Goal: Transaction & Acquisition: Purchase product/service

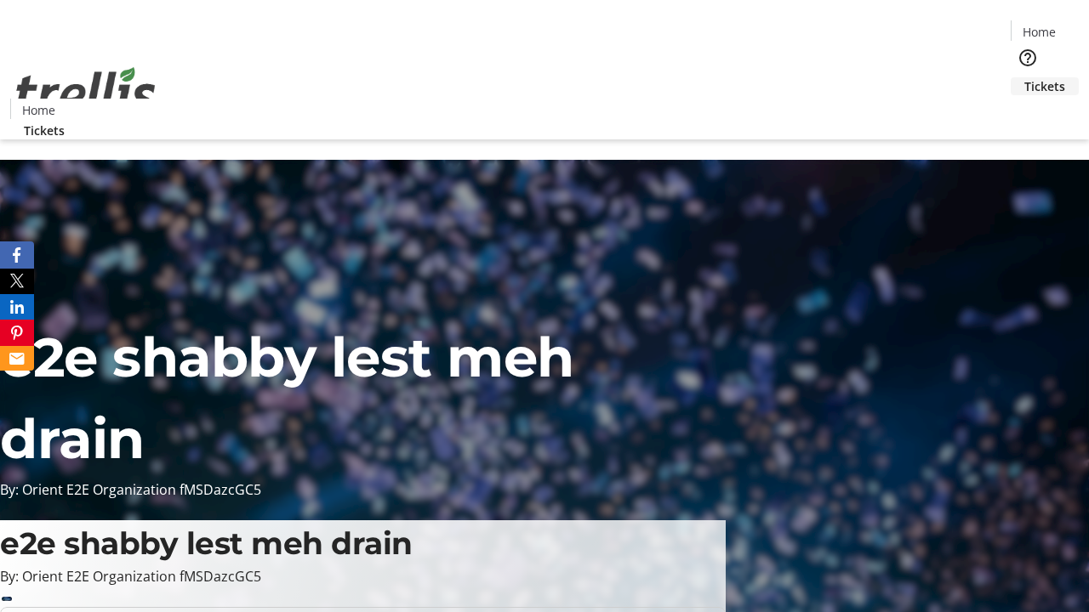
click at [1024, 77] on span "Tickets" at bounding box center [1044, 86] width 41 height 18
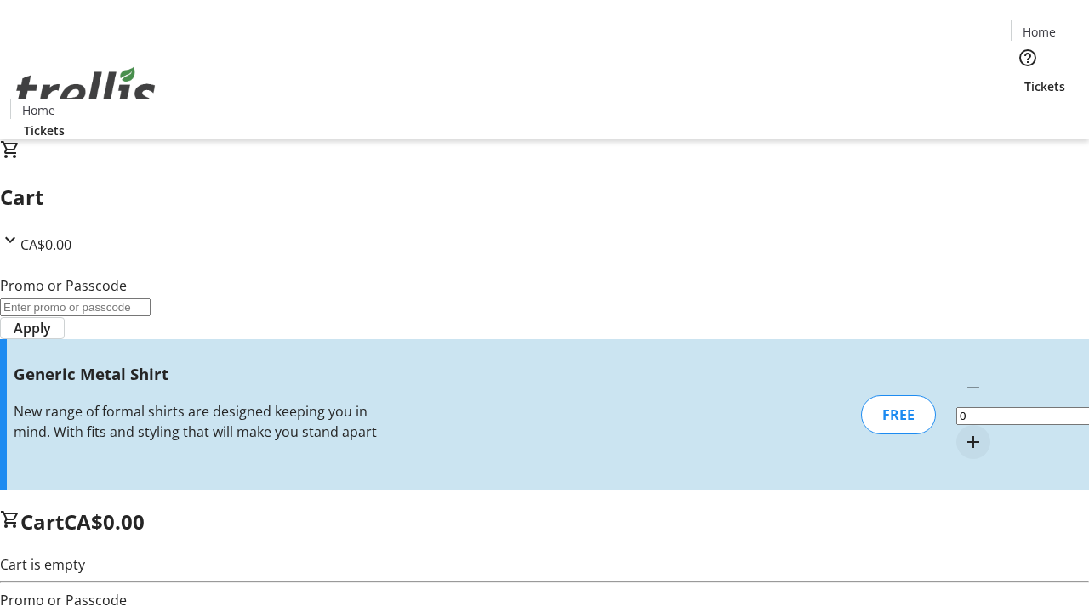
click at [963, 432] on mat-icon "Increment by one" at bounding box center [973, 442] width 20 height 20
type input "1"
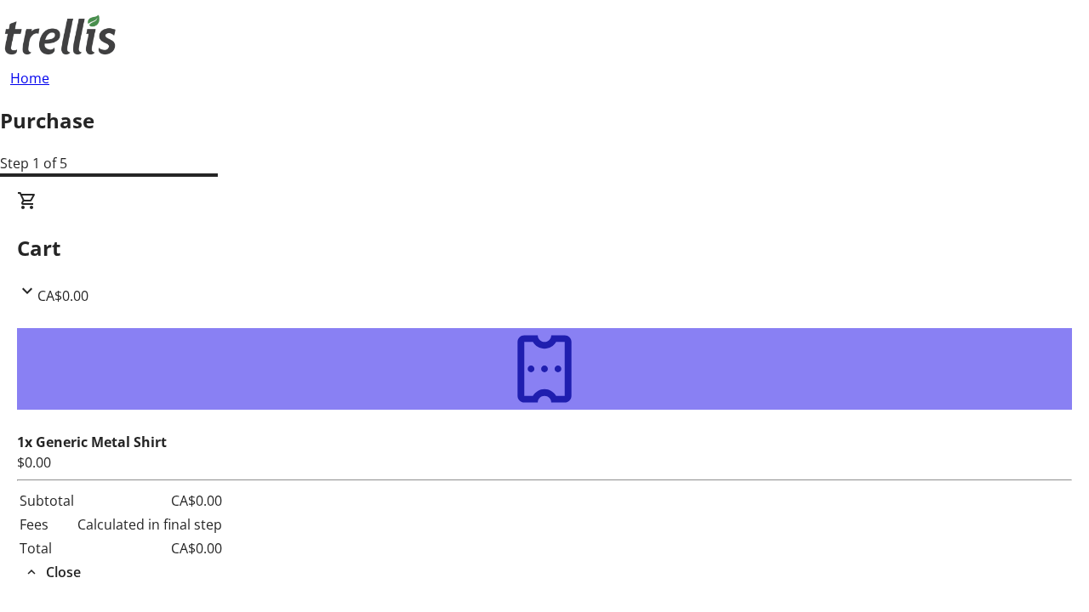
type input "[EMAIL_ADDRESS][DOMAIN_NAME]"
type input "Deja"
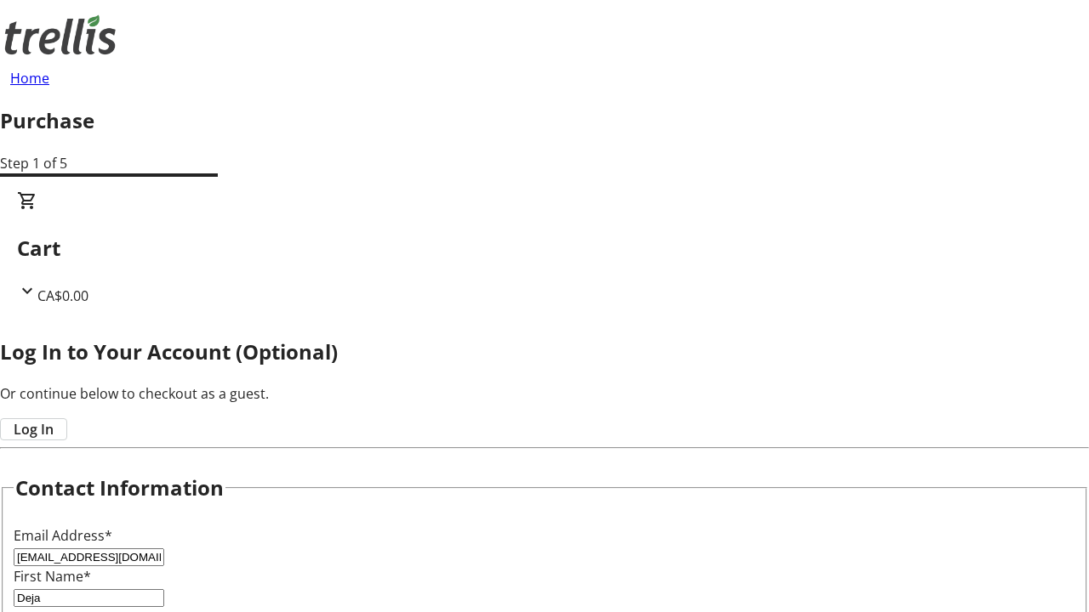
type input "Dach"
